Goal: Navigation & Orientation: Find specific page/section

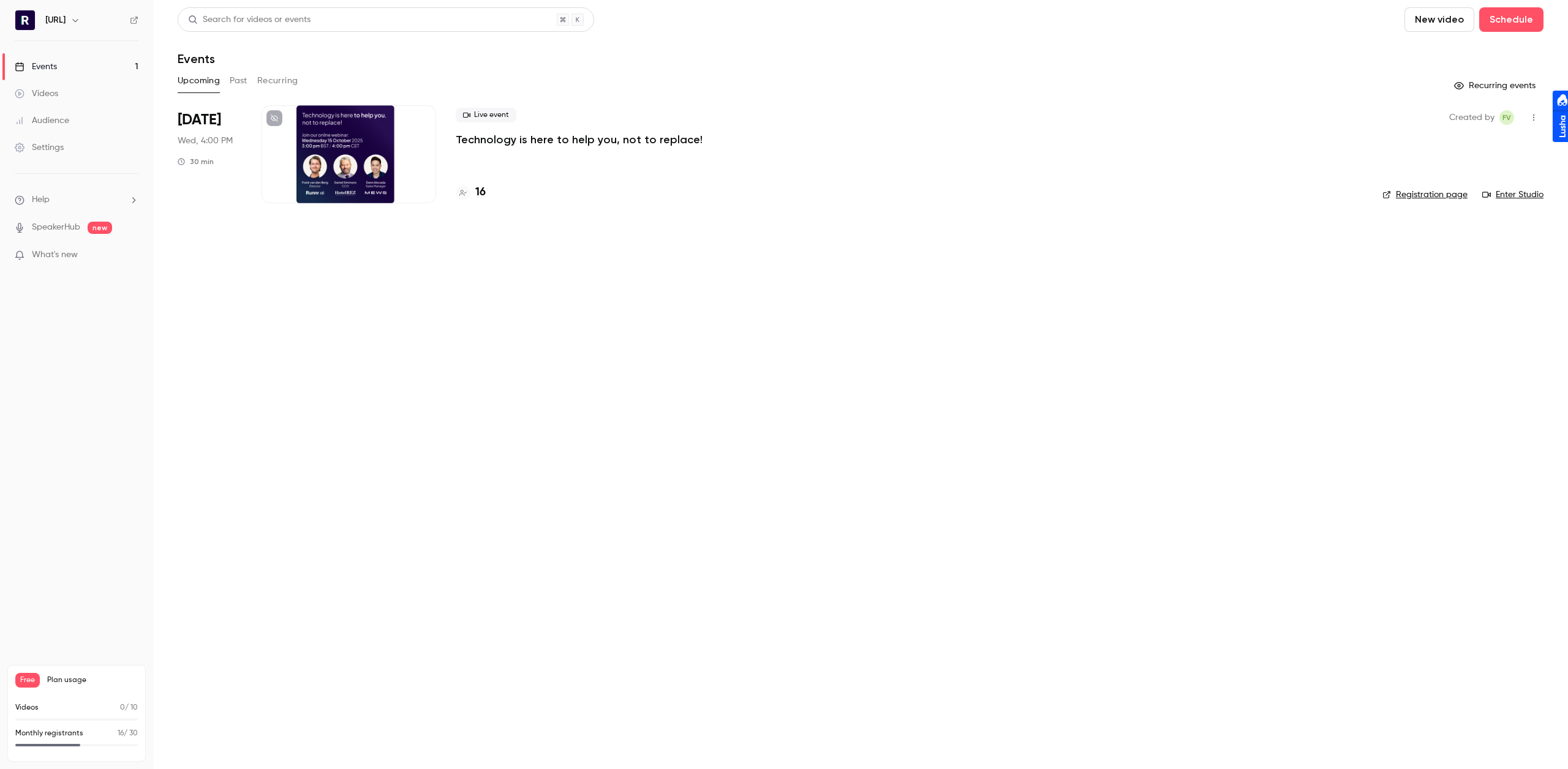
click at [488, 194] on div "16" at bounding box center [909, 193] width 907 height 17
click at [486, 194] on div "16" at bounding box center [909, 193] width 907 height 17
click at [483, 194] on h4 "16" at bounding box center [480, 193] width 11 height 17
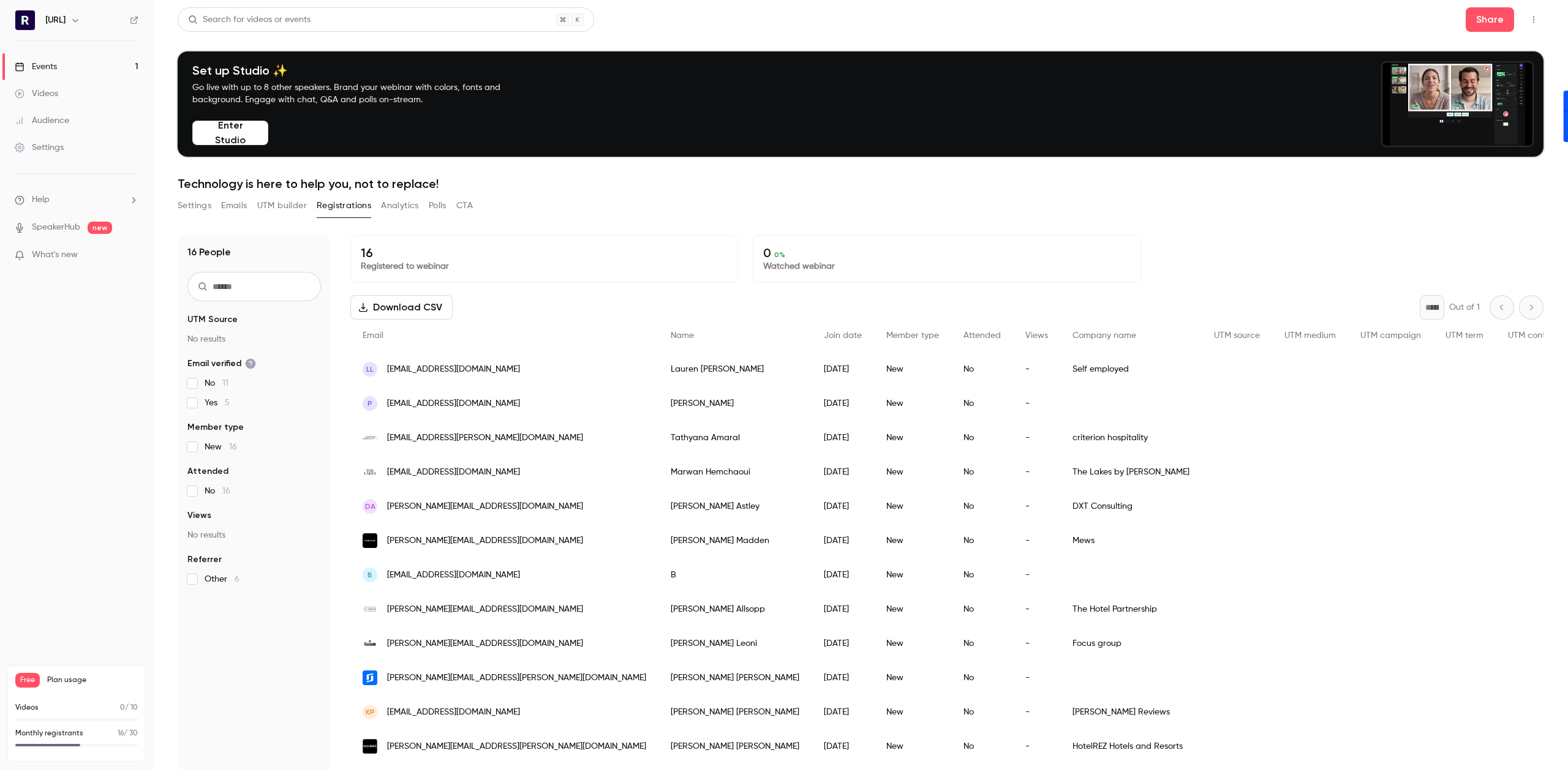
click at [89, 62] on link "Events 1" at bounding box center [76, 66] width 153 height 27
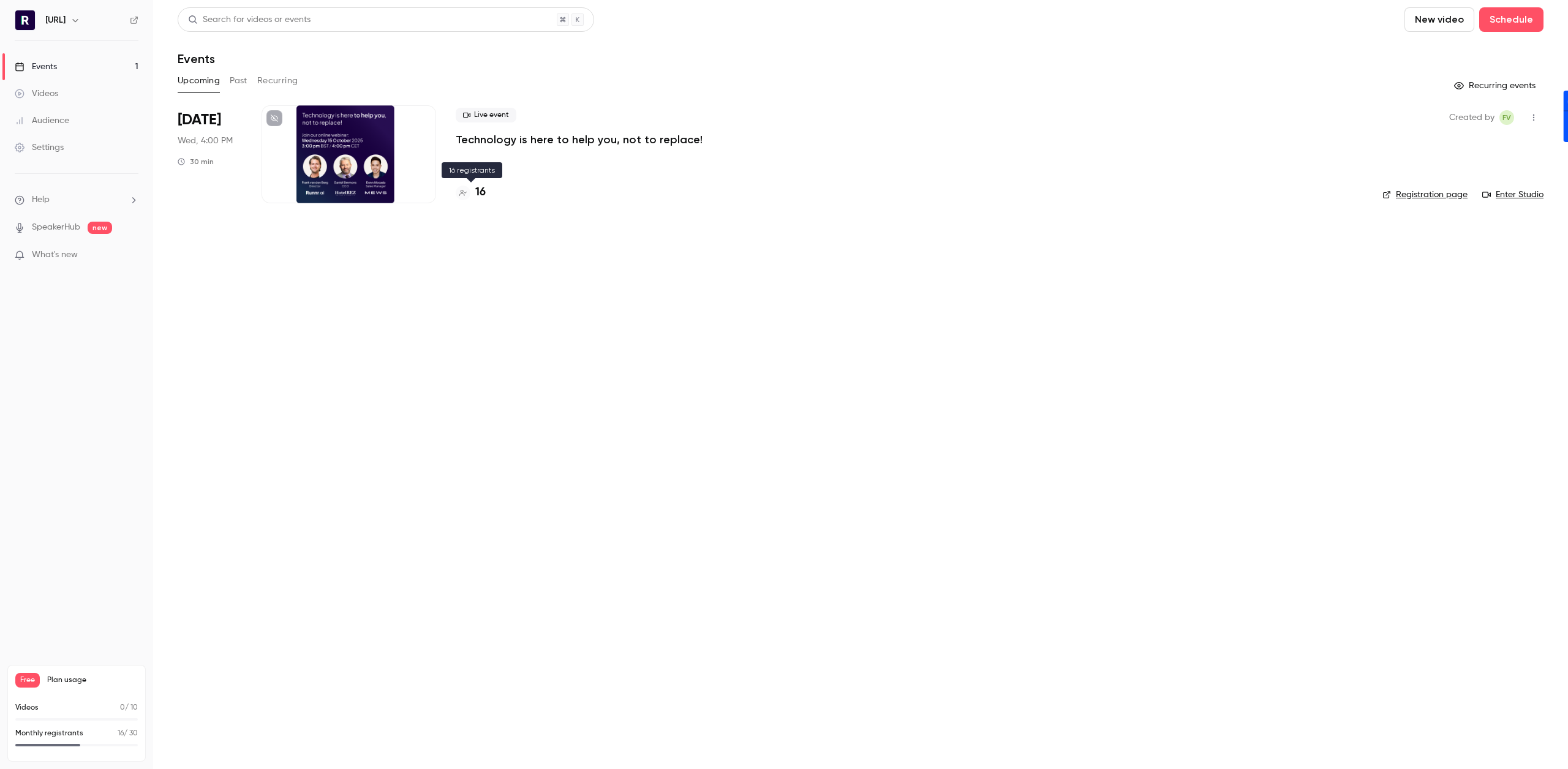
click at [482, 189] on h4 "16" at bounding box center [480, 193] width 11 height 17
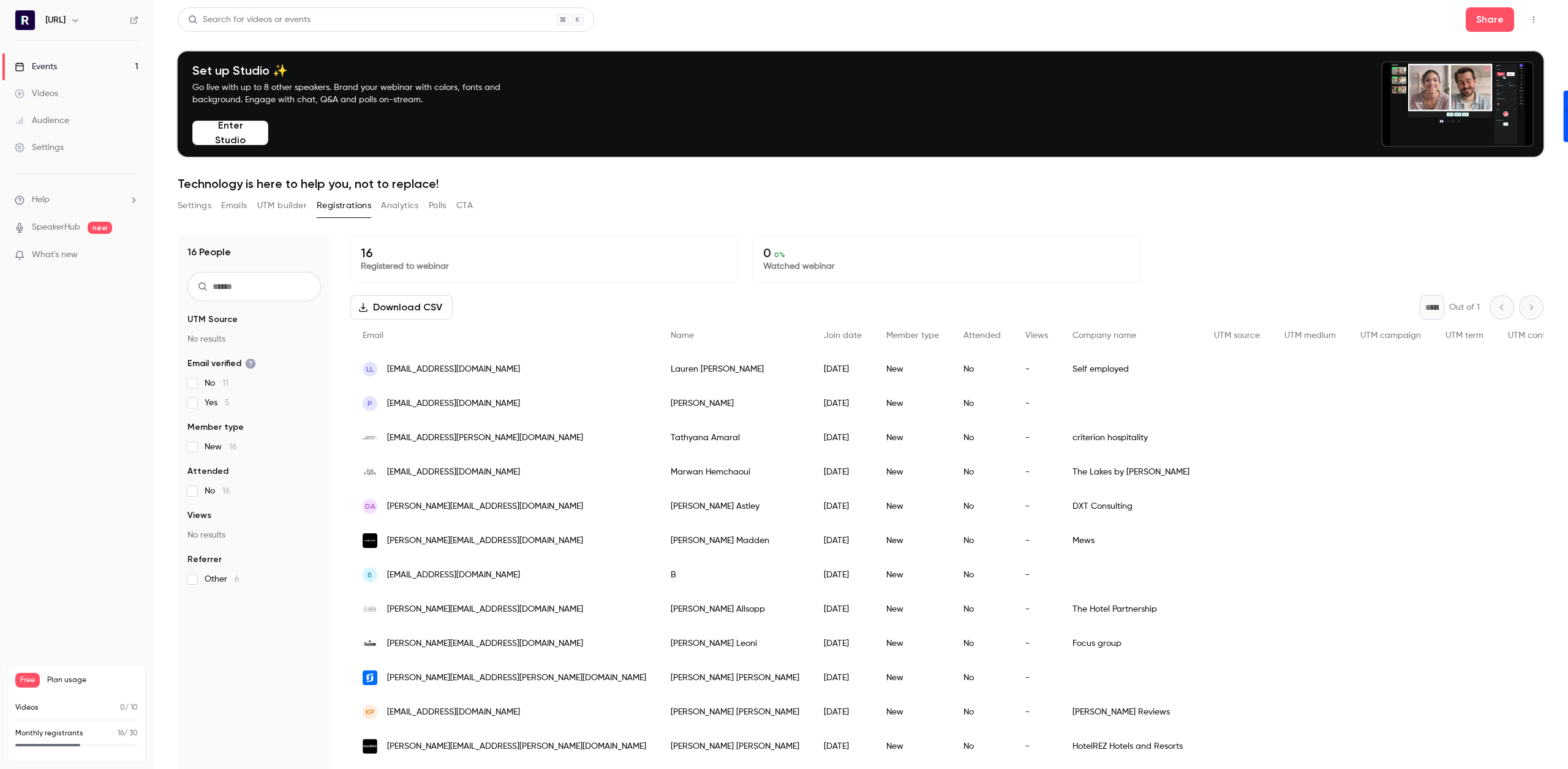
click at [66, 66] on link "Events 1" at bounding box center [76, 66] width 153 height 27
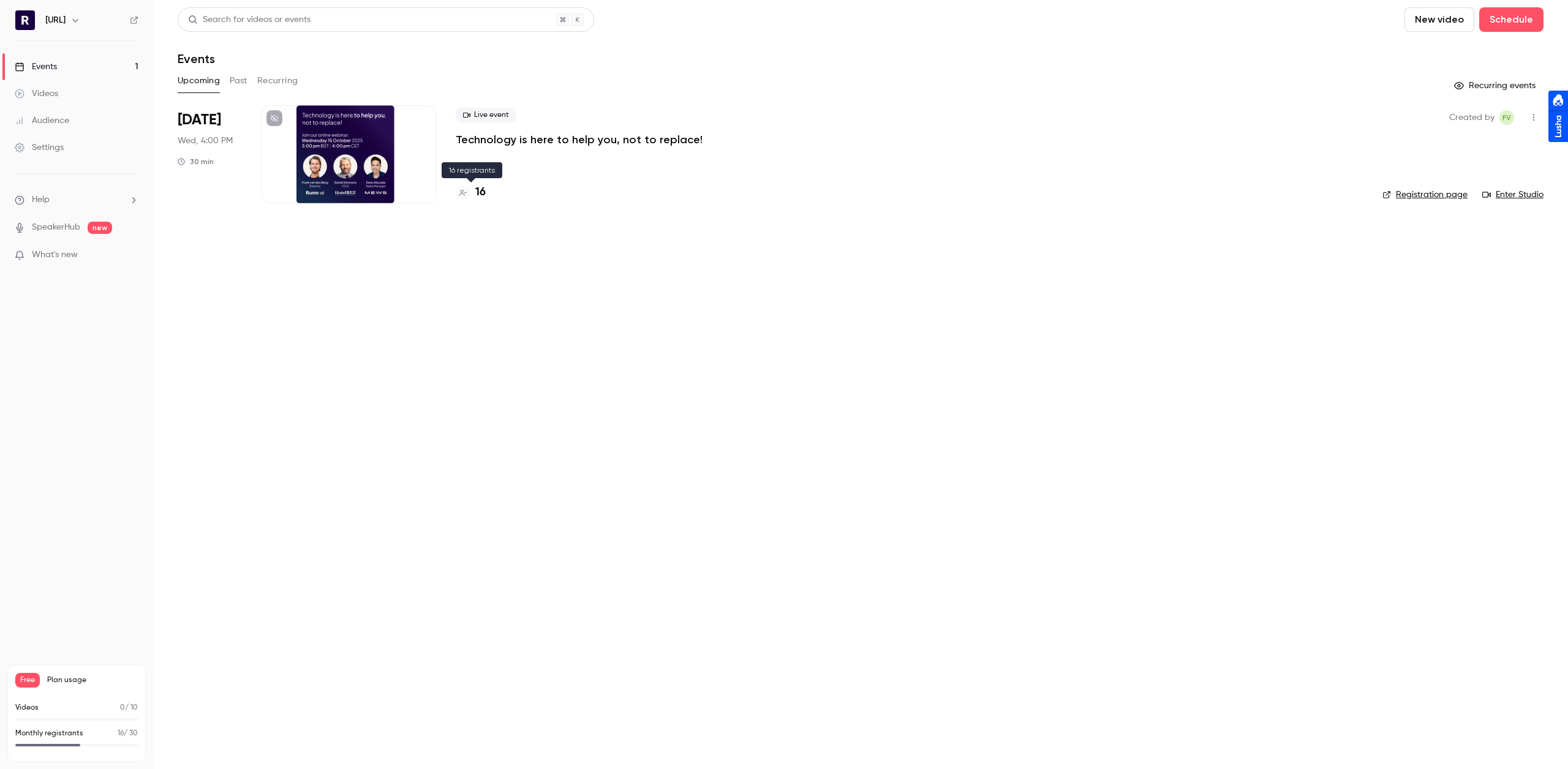
click at [475, 192] on h4 "16" at bounding box center [480, 193] width 11 height 17
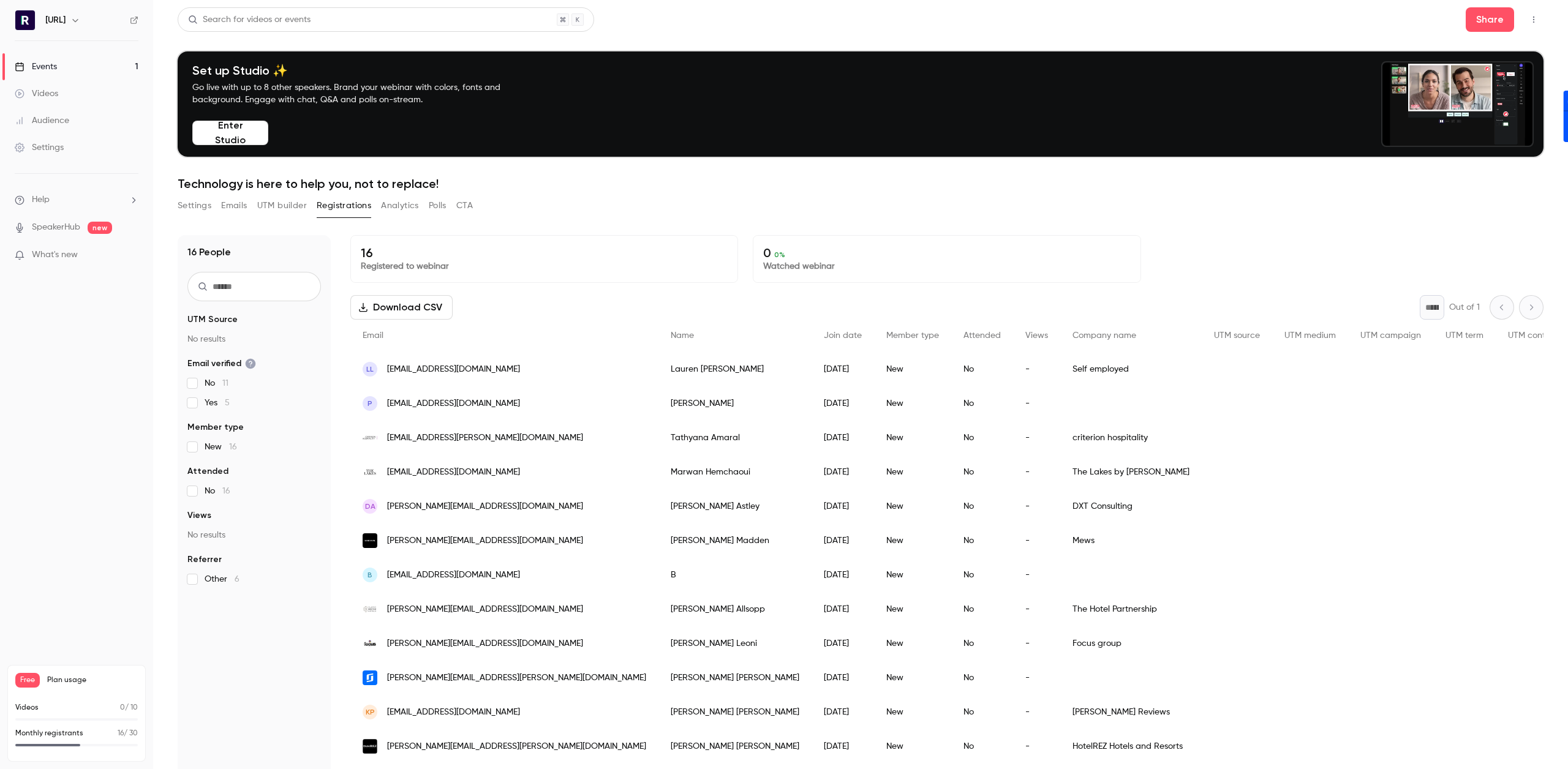
click at [42, 66] on div "Events" at bounding box center [36, 67] width 42 height 12
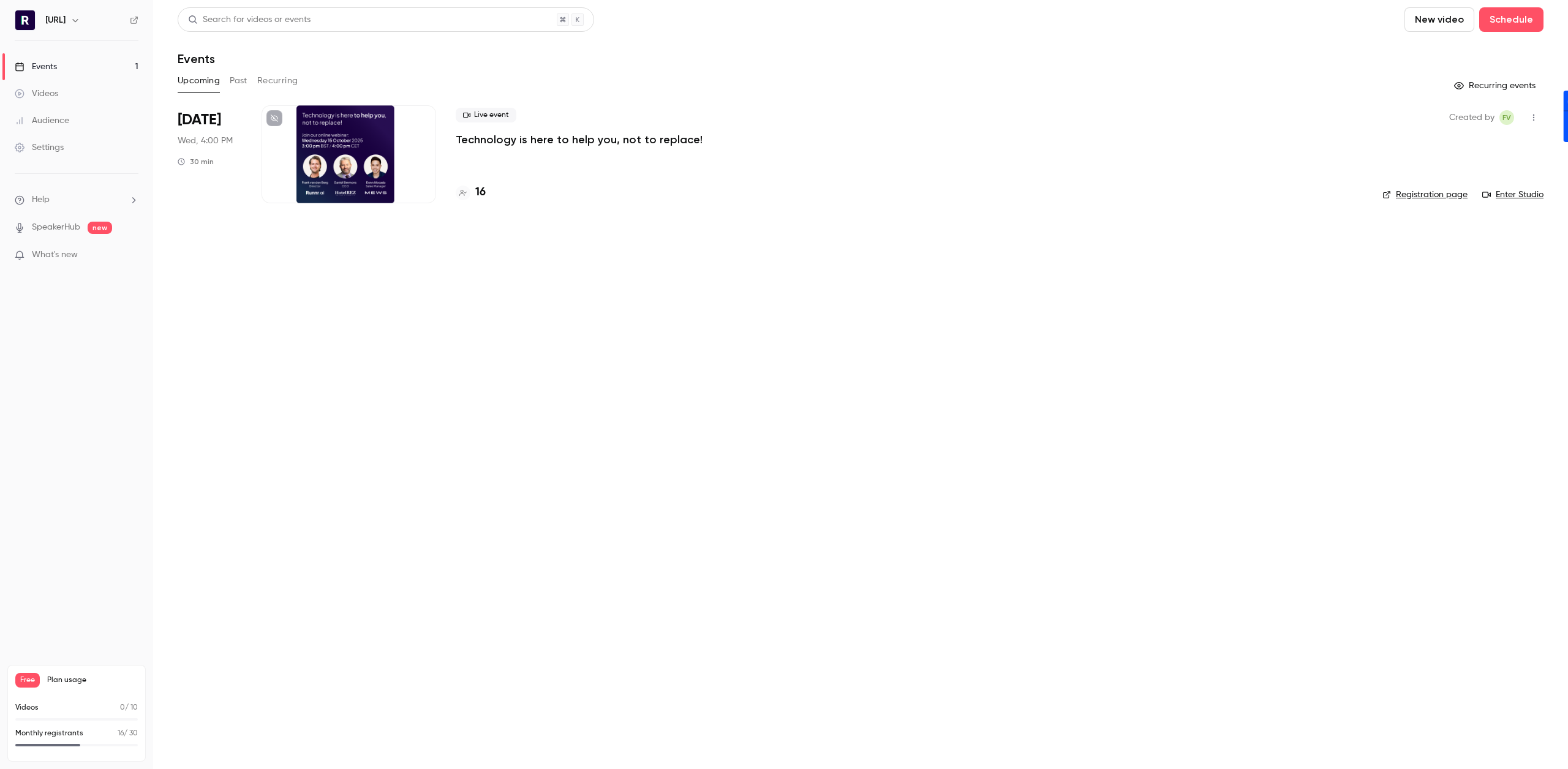
click at [96, 67] on link "Events 1" at bounding box center [76, 66] width 153 height 27
click at [481, 194] on h4 "17" at bounding box center [480, 193] width 10 height 17
